Goal: Task Accomplishment & Management: Manage account settings

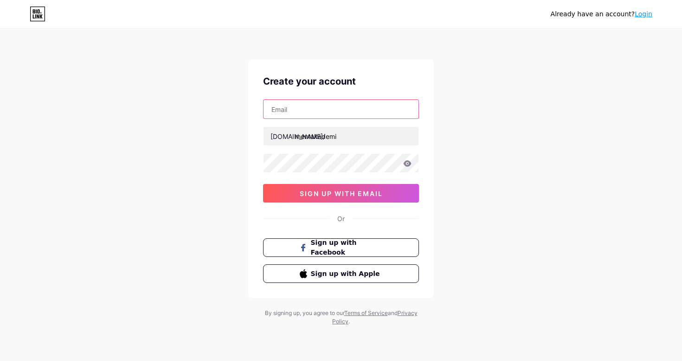
click at [354, 106] on input "text" at bounding box center [341, 109] width 155 height 19
type input "[EMAIL_ADDRESS][DOMAIN_NAME]"
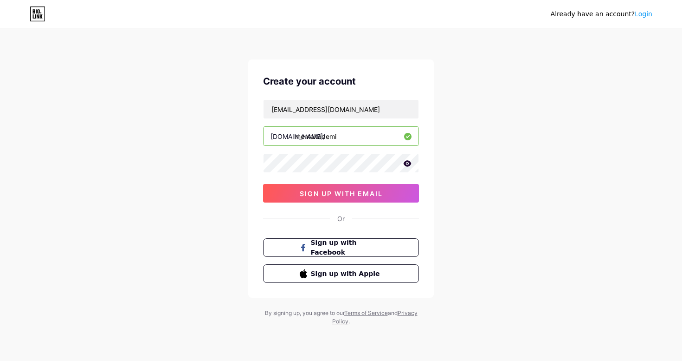
click at [407, 166] on icon at bounding box center [407, 163] width 8 height 6
click at [390, 192] on button "sign up with email" at bounding box center [341, 193] width 156 height 19
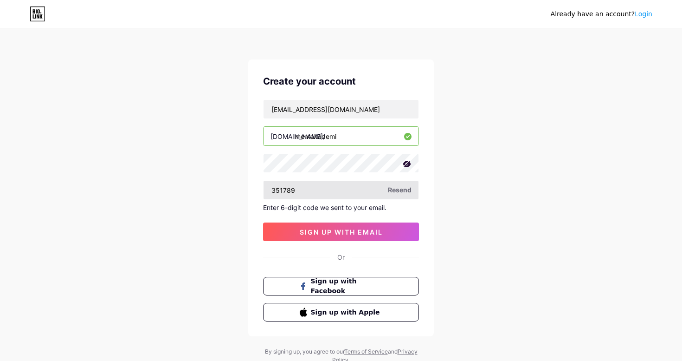
type input "351789"
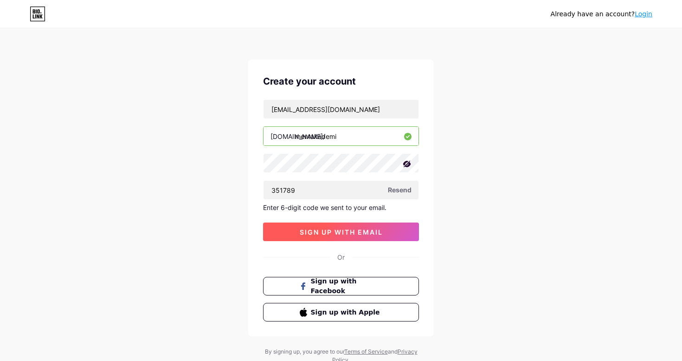
click at [320, 235] on span "sign up with email" at bounding box center [341, 232] width 83 height 8
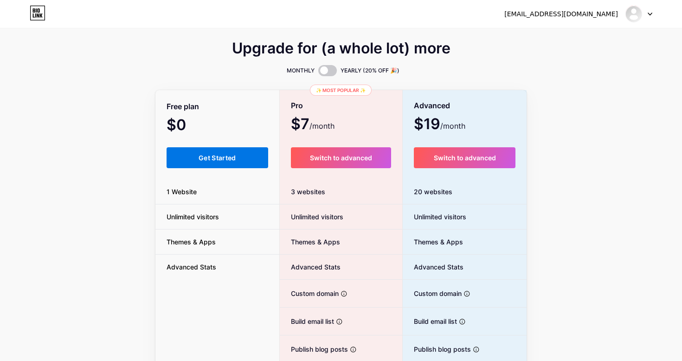
click at [234, 155] on span "Get Started" at bounding box center [218, 158] width 38 height 8
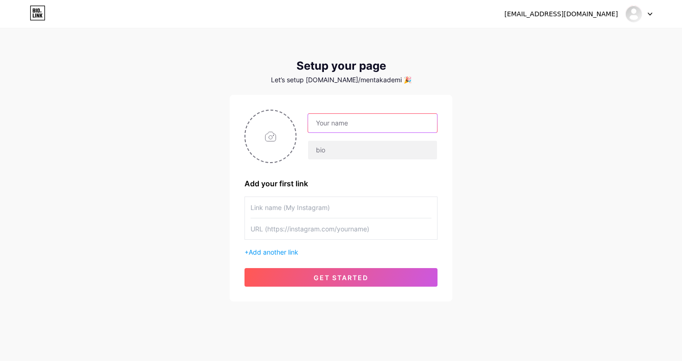
click at [362, 119] on input "text" at bounding box center [372, 123] width 129 height 19
type input "[EMAIL_ADDRESS][DOMAIN_NAME]"
click at [388, 124] on input "[EMAIL_ADDRESS][DOMAIN_NAME]" at bounding box center [372, 123] width 129 height 19
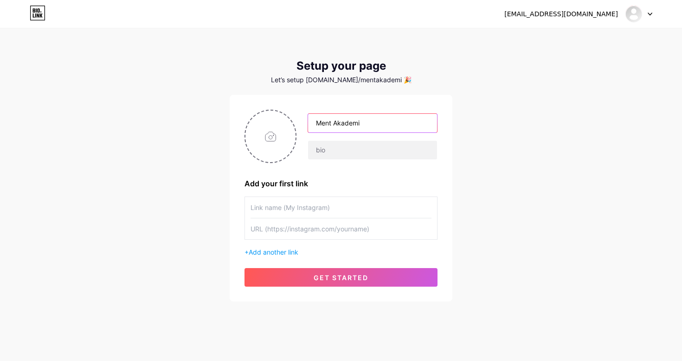
type input "Ment Akademi"
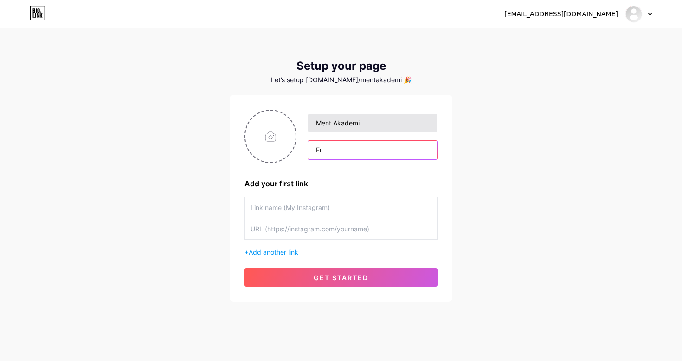
type input "F"
type input "FIRSAT,HAZIRLIK VE BAŞARININ KESİŞTİĞİ NOKTADA MENT AKADEMİ BULUNUR."
click at [332, 209] on input "text" at bounding box center [341, 207] width 181 height 21
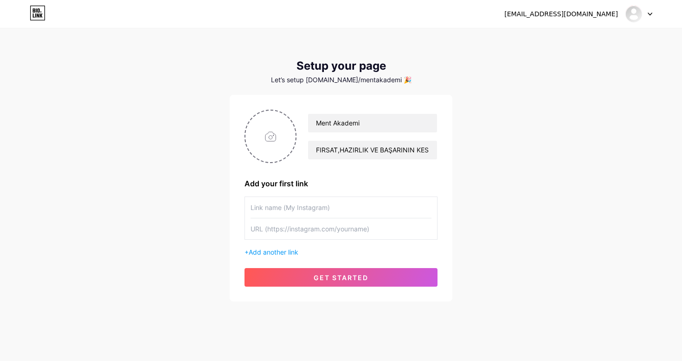
paste input "[URL][DOMAIN_NAME]"
type input "[URL][DOMAIN_NAME]"
click at [300, 228] on input "text" at bounding box center [341, 228] width 181 height 21
paste input "[URL][DOMAIN_NAME]"
type input "[URL][DOMAIN_NAME]"
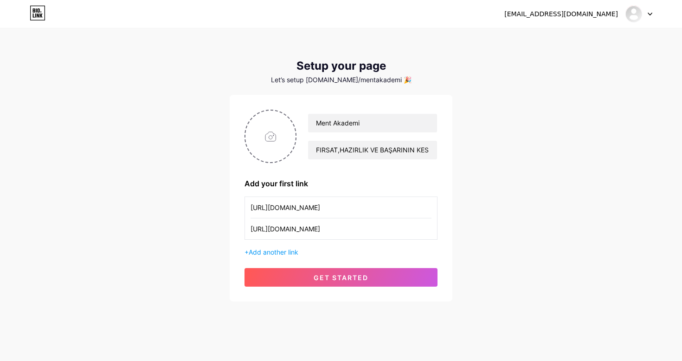
click at [331, 202] on input "[URL][DOMAIN_NAME]" at bounding box center [341, 207] width 181 height 21
type input "m"
type input "@mentakademi"
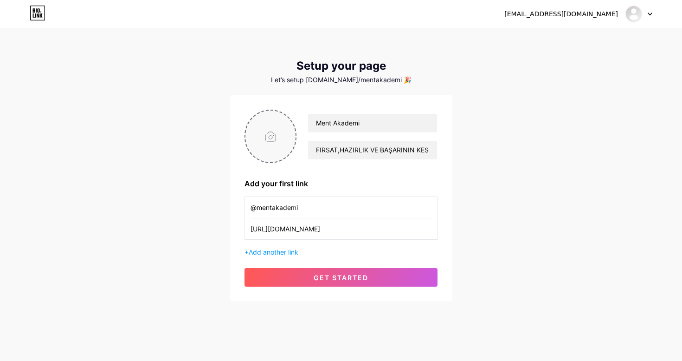
click at [273, 138] on input "file" at bounding box center [271, 136] width 50 height 52
type input "C:\fakepath\Adsız tasarım (2).png"
click at [260, 250] on span "Add another link" at bounding box center [274, 252] width 50 height 8
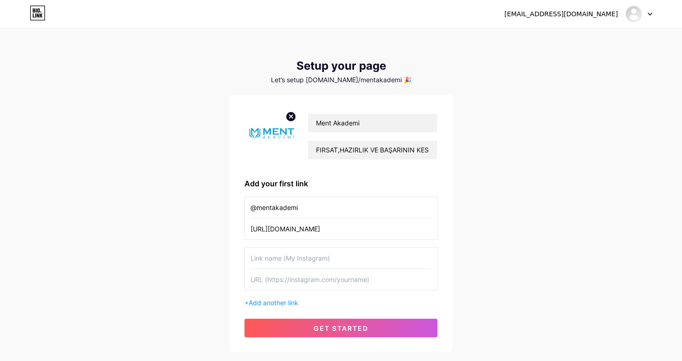
click at [289, 206] on input "@mentakademi" at bounding box center [341, 207] width 181 height 21
type input "İ"
type input "Instagram"
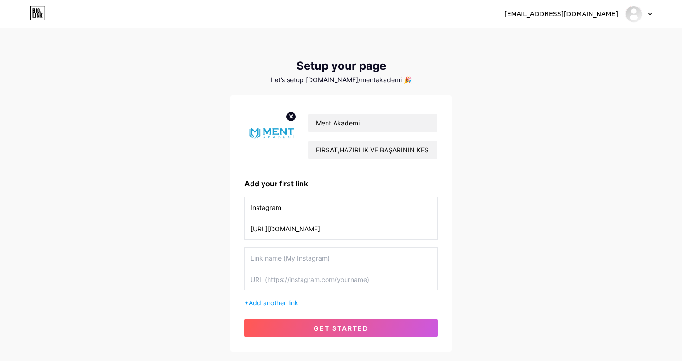
click at [290, 247] on div at bounding box center [341, 268] width 193 height 43
click at [286, 252] on input "text" at bounding box center [341, 257] width 181 height 21
type input "X"
click at [263, 276] on input "text" at bounding box center [341, 279] width 181 height 21
paste input "[URL][DOMAIN_NAME]"
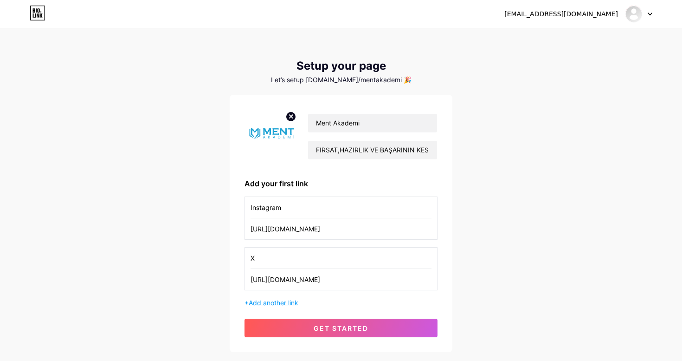
type input "[URL][DOMAIN_NAME]"
click at [264, 301] on span "Add another link" at bounding box center [274, 302] width 50 height 8
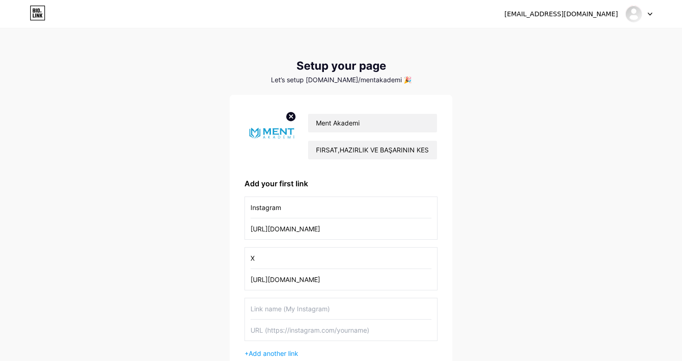
click at [281, 310] on input "text" at bounding box center [341, 308] width 181 height 21
type input "YouTube"
click at [282, 339] on input "text" at bounding box center [341, 329] width 181 height 21
click at [308, 326] on input "text" at bounding box center [341, 329] width 181 height 21
paste input "[URL][DOMAIN_NAME]"
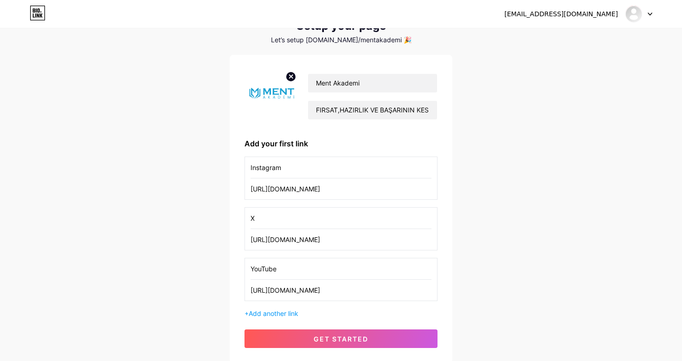
scroll to position [52, 0]
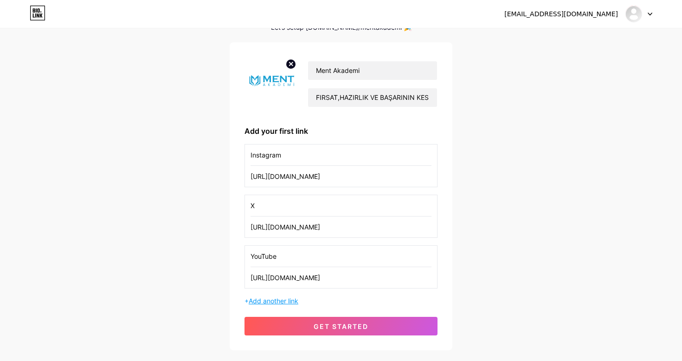
type input "[URL][DOMAIN_NAME]"
click at [287, 304] on span "Add another link" at bounding box center [274, 301] width 50 height 8
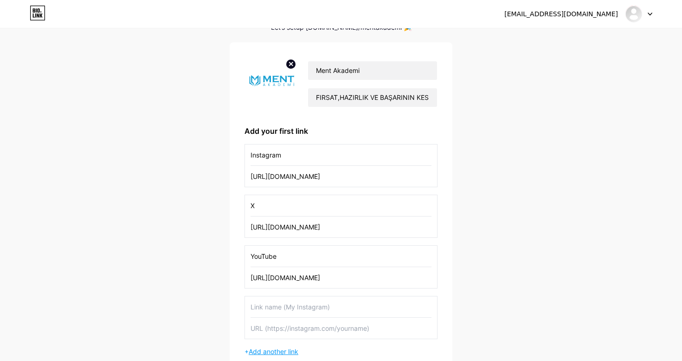
click at [287, 304] on input "text" at bounding box center [341, 306] width 181 height 21
type input "TikTok"
click at [287, 339] on div "Instagram [URL][DOMAIN_NAME] X [URL][DOMAIN_NAME] YouTube [URL][DOMAIN_NAME] Ti…" at bounding box center [341, 250] width 193 height 212
click at [287, 330] on input "text" at bounding box center [341, 327] width 181 height 21
paste input "[URL][DOMAIN_NAME]"
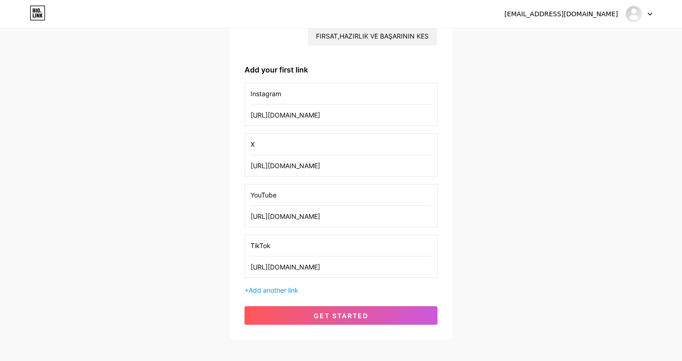
scroll to position [122, 0]
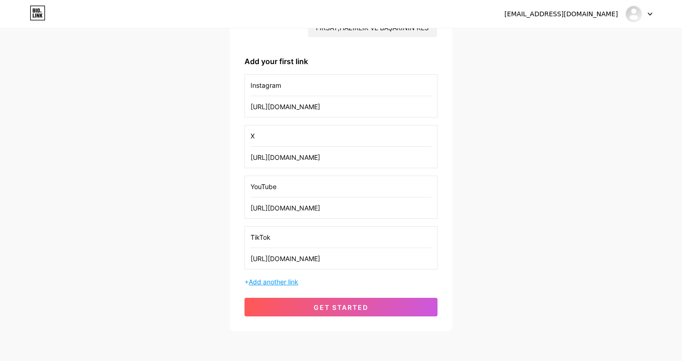
type input "[URL][DOMAIN_NAME]"
click at [269, 280] on span "Add another link" at bounding box center [274, 282] width 50 height 8
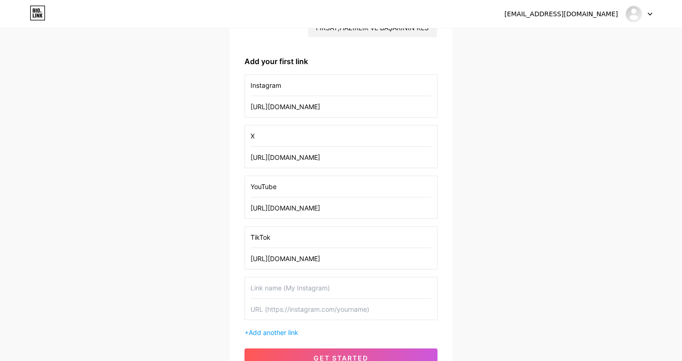
click at [270, 285] on input "text" at bounding box center [341, 287] width 181 height 21
type input "Linkedin"
paste input "[URL][DOMAIN_NAME]"
type input "[URL][DOMAIN_NAME]"
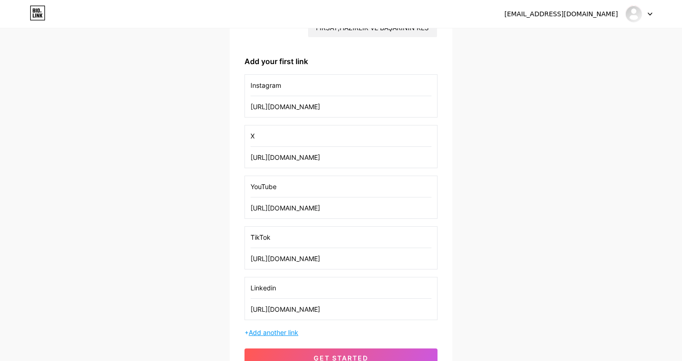
click at [287, 334] on span "Add another link" at bounding box center [274, 332] width 50 height 8
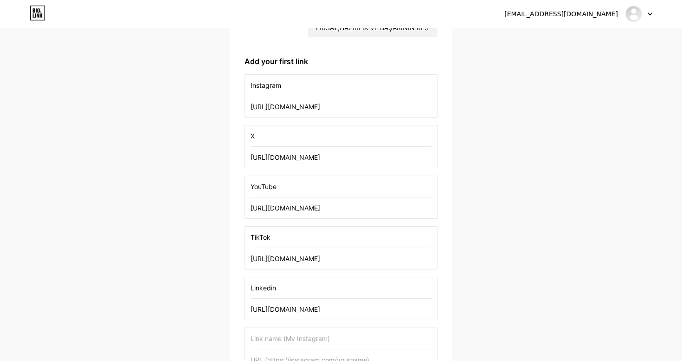
scroll to position [204, 0]
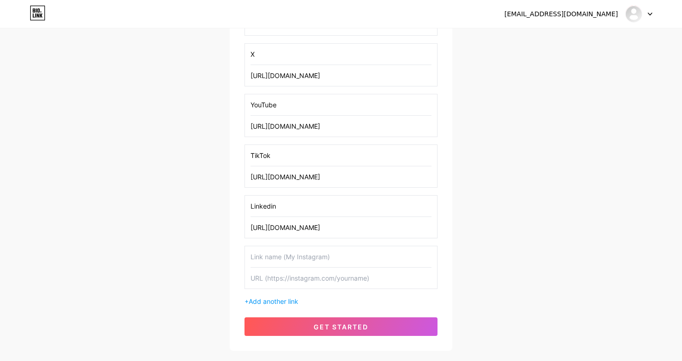
click at [290, 261] on input "text" at bounding box center [341, 256] width 181 height 21
type input "s"
type input "Spotify"
click at [287, 283] on input "text" at bounding box center [341, 277] width 181 height 21
paste input "[URL][DOMAIN_NAME]"
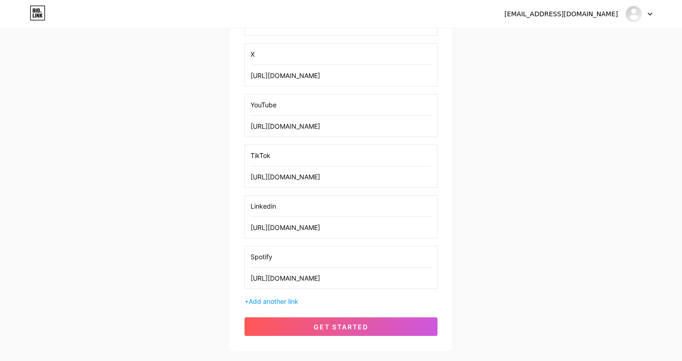
scroll to position [0, 213]
type input "[URL][DOMAIN_NAME]"
click at [276, 298] on span "Add another link" at bounding box center [274, 301] width 50 height 8
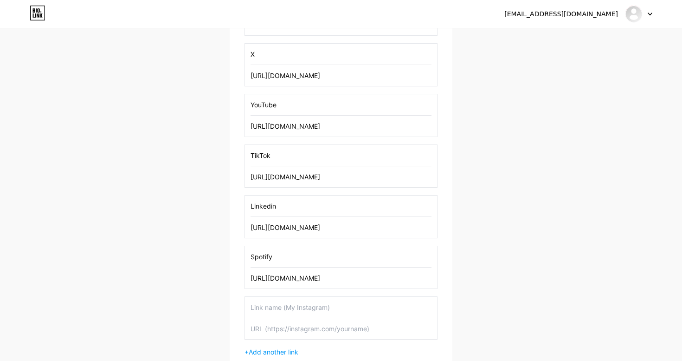
click at [259, 306] on input "text" at bounding box center [341, 307] width 181 height 21
click at [278, 326] on input "text" at bounding box center [341, 328] width 181 height 21
click at [315, 311] on input "Apple Podcast" at bounding box center [341, 307] width 181 height 21
type input "Apple Podcasts"
click at [295, 326] on input "text" at bounding box center [341, 328] width 181 height 21
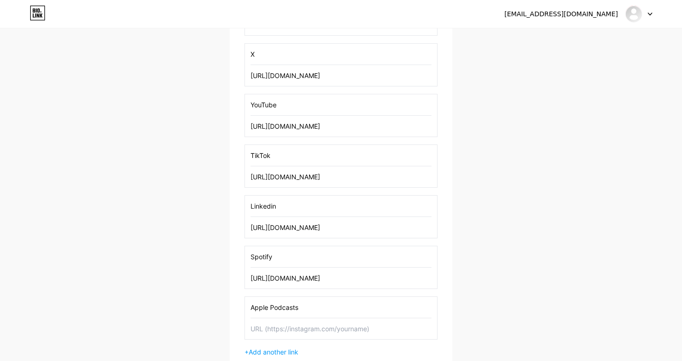
paste input "[URL][DOMAIN_NAME]"
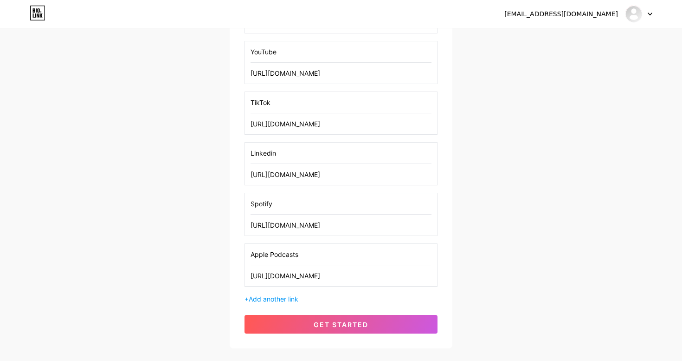
scroll to position [311, 0]
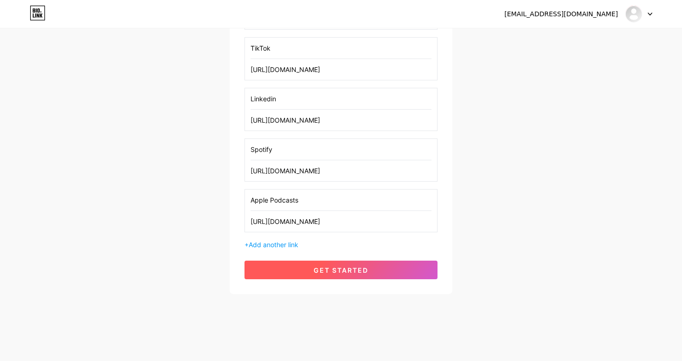
type input "[URL][DOMAIN_NAME]"
click at [327, 266] on span "get started" at bounding box center [341, 270] width 55 height 8
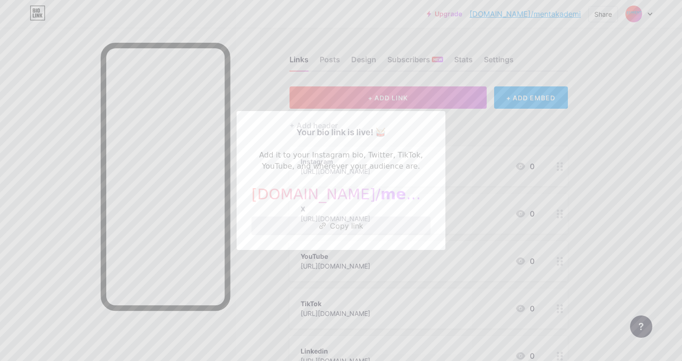
click at [335, 226] on button "Copy link" at bounding box center [341, 225] width 179 height 19
click at [29, 200] on div at bounding box center [341, 180] width 682 height 361
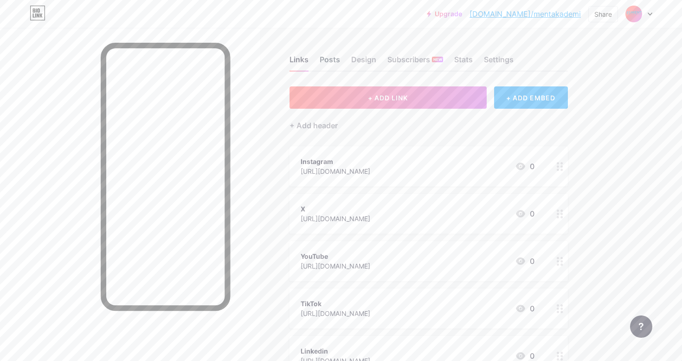
click at [325, 65] on div "Posts" at bounding box center [330, 62] width 20 height 17
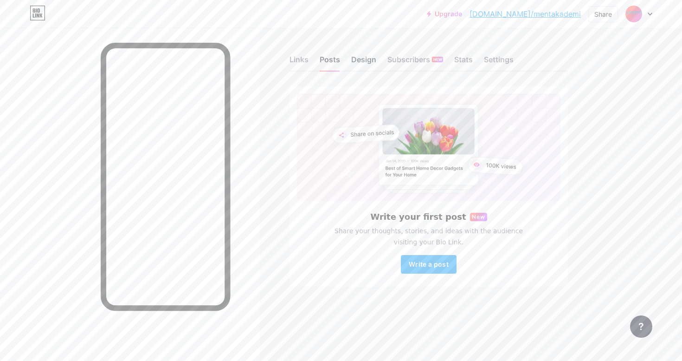
click at [357, 56] on div "Design" at bounding box center [363, 62] width 25 height 17
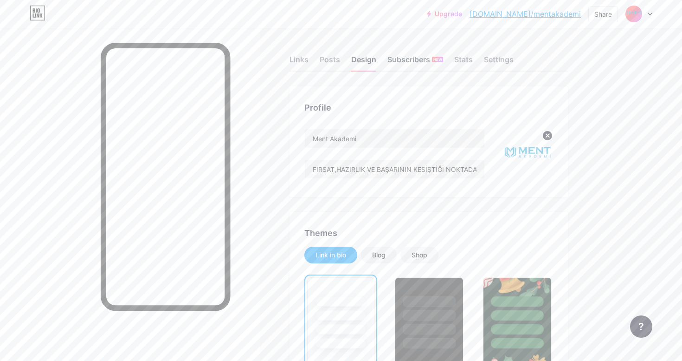
click at [415, 61] on div "Subscribers NEW" at bounding box center [416, 62] width 56 height 17
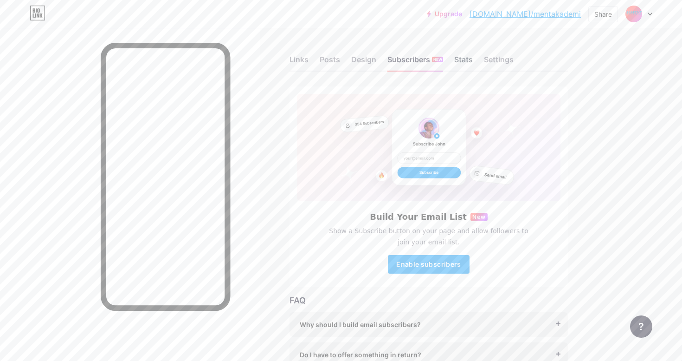
click at [467, 64] on div "Stats" at bounding box center [463, 62] width 19 height 17
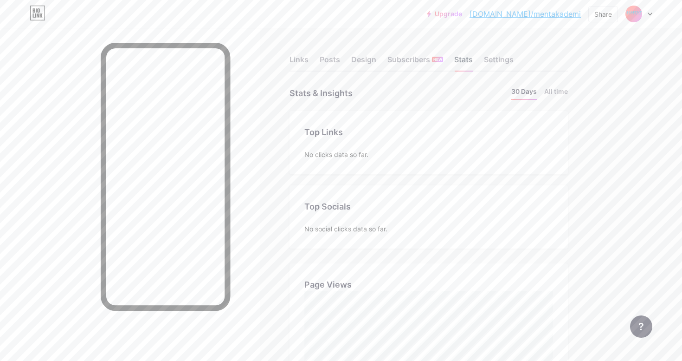
scroll to position [361, 682]
click at [500, 64] on div "Settings" at bounding box center [499, 62] width 30 height 17
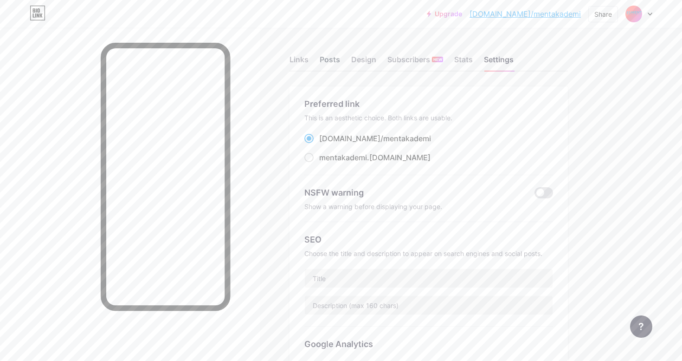
click at [330, 60] on div "Posts" at bounding box center [330, 62] width 20 height 17
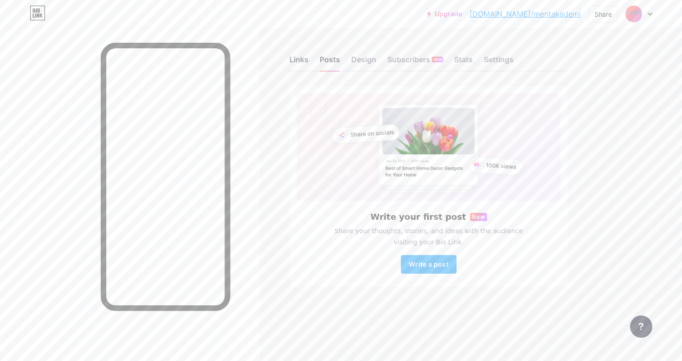
click at [306, 65] on div "Links" at bounding box center [299, 62] width 19 height 17
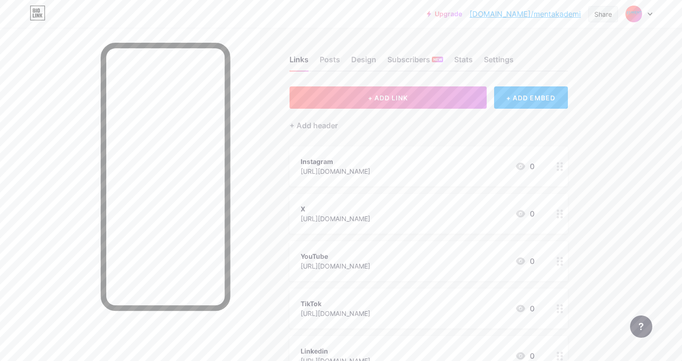
click at [593, 15] on div "Share" at bounding box center [603, 14] width 30 height 16
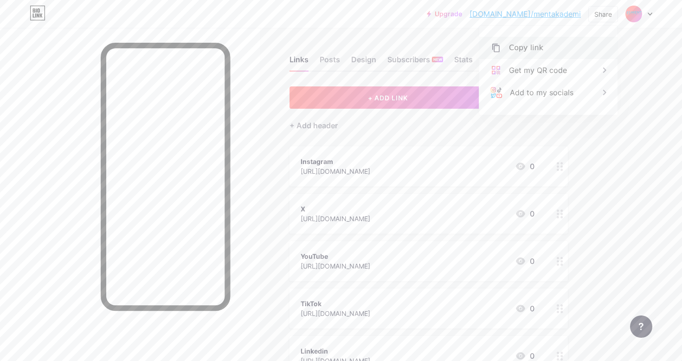
click at [541, 56] on div "Copy link" at bounding box center [548, 48] width 138 height 22
click at [445, 31] on div "Links Posts Design Subscribers NEW Stats Settings + ADD LINK + ADD EMBED + Add …" at bounding box center [303, 303] width 607 height 550
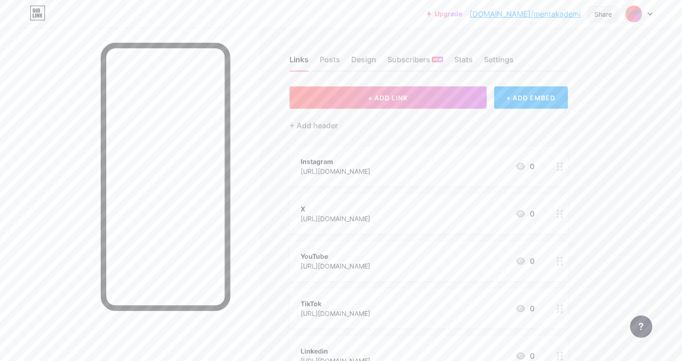
click at [606, 17] on div "Share" at bounding box center [604, 14] width 18 height 10
click at [568, 96] on div "Add to my socials" at bounding box center [542, 92] width 64 height 11
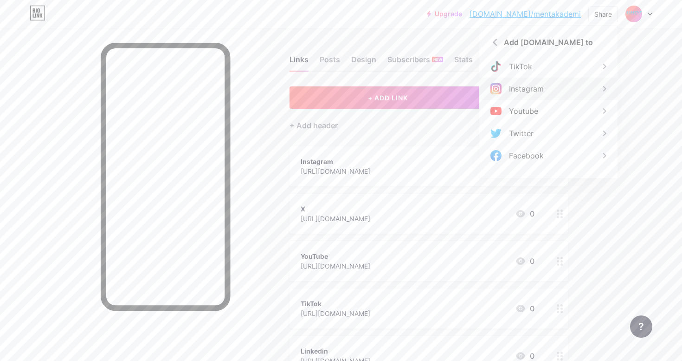
click at [579, 92] on div "Instagram" at bounding box center [548, 89] width 138 height 22
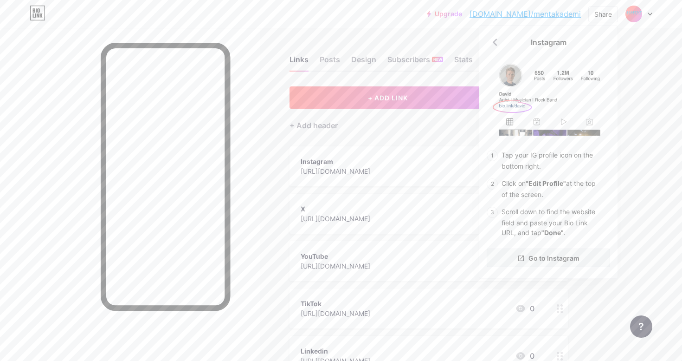
click at [583, 253] on link "Go to Instagram" at bounding box center [548, 257] width 123 height 19
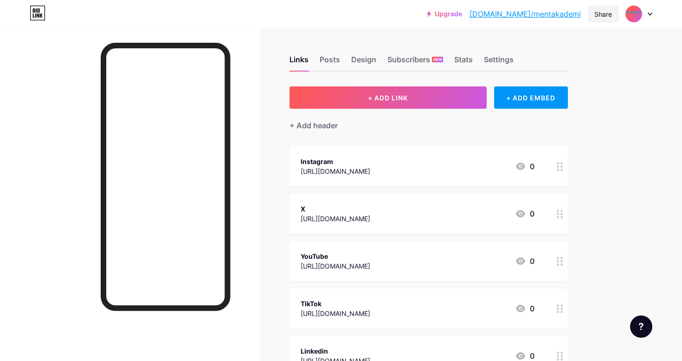
click at [611, 18] on div "Share" at bounding box center [604, 14] width 18 height 10
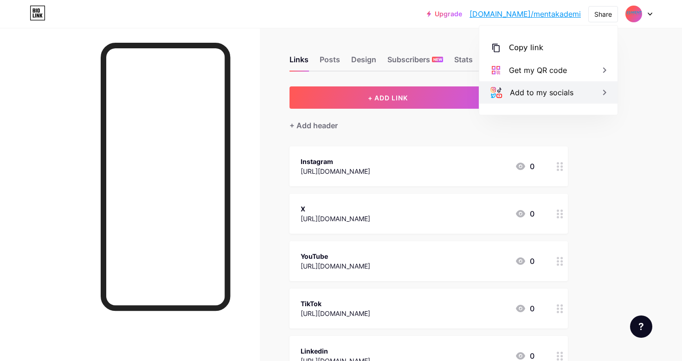
click at [588, 93] on div "Add to my socials" at bounding box center [548, 92] width 138 height 22
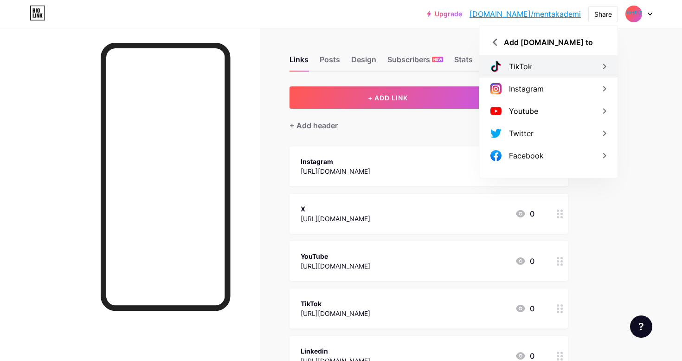
click at [590, 70] on div "TikTok" at bounding box center [548, 66] width 138 height 22
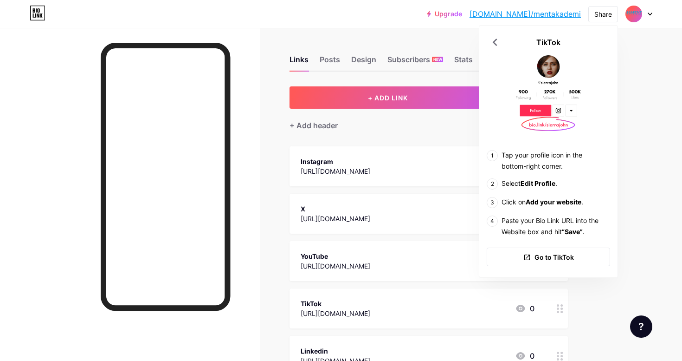
click at [636, 180] on div "Upgrade bio.link/mentak... bio.link/mentakademi Share TikTok Tap your profile i…" at bounding box center [341, 289] width 682 height 578
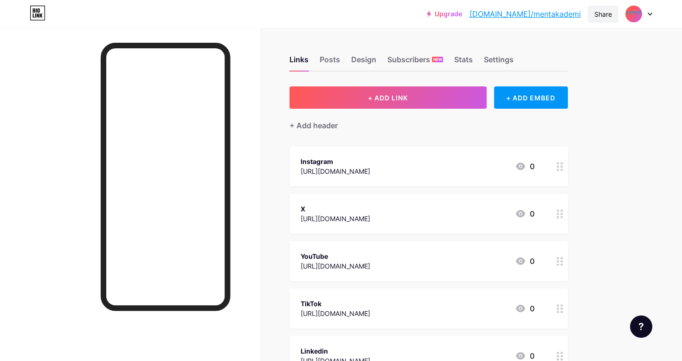
click at [606, 18] on div "Share" at bounding box center [604, 14] width 18 height 10
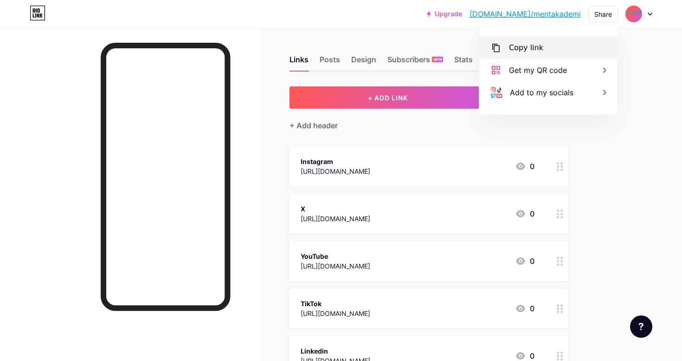
click at [573, 53] on div "Copy link" at bounding box center [548, 48] width 138 height 22
click at [530, 45] on div "Copy link" at bounding box center [526, 47] width 34 height 11
